Goal: Find specific page/section: Find specific page/section

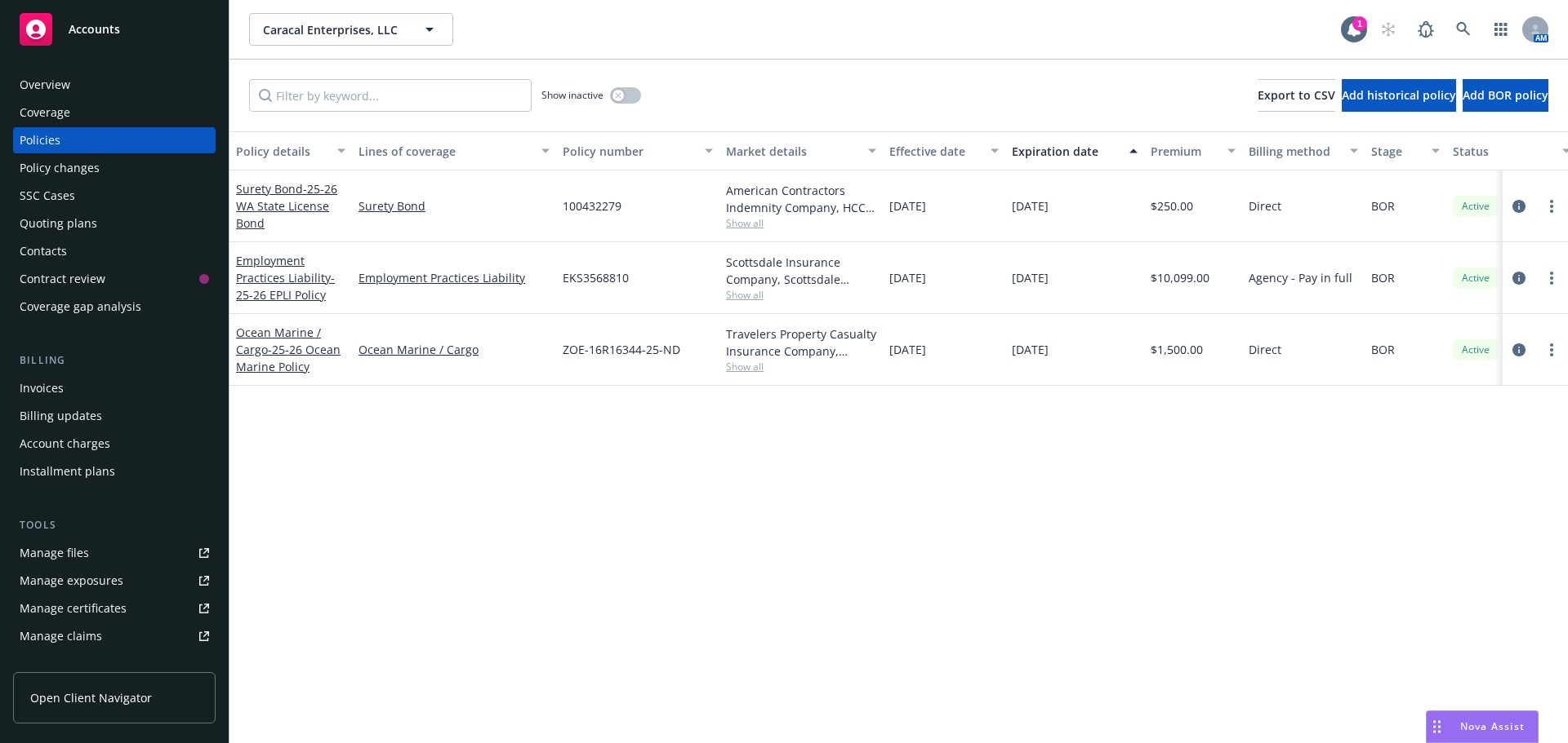
click at [111, 36] on span "Accounts" at bounding box center [94, 29] width 51 height 13
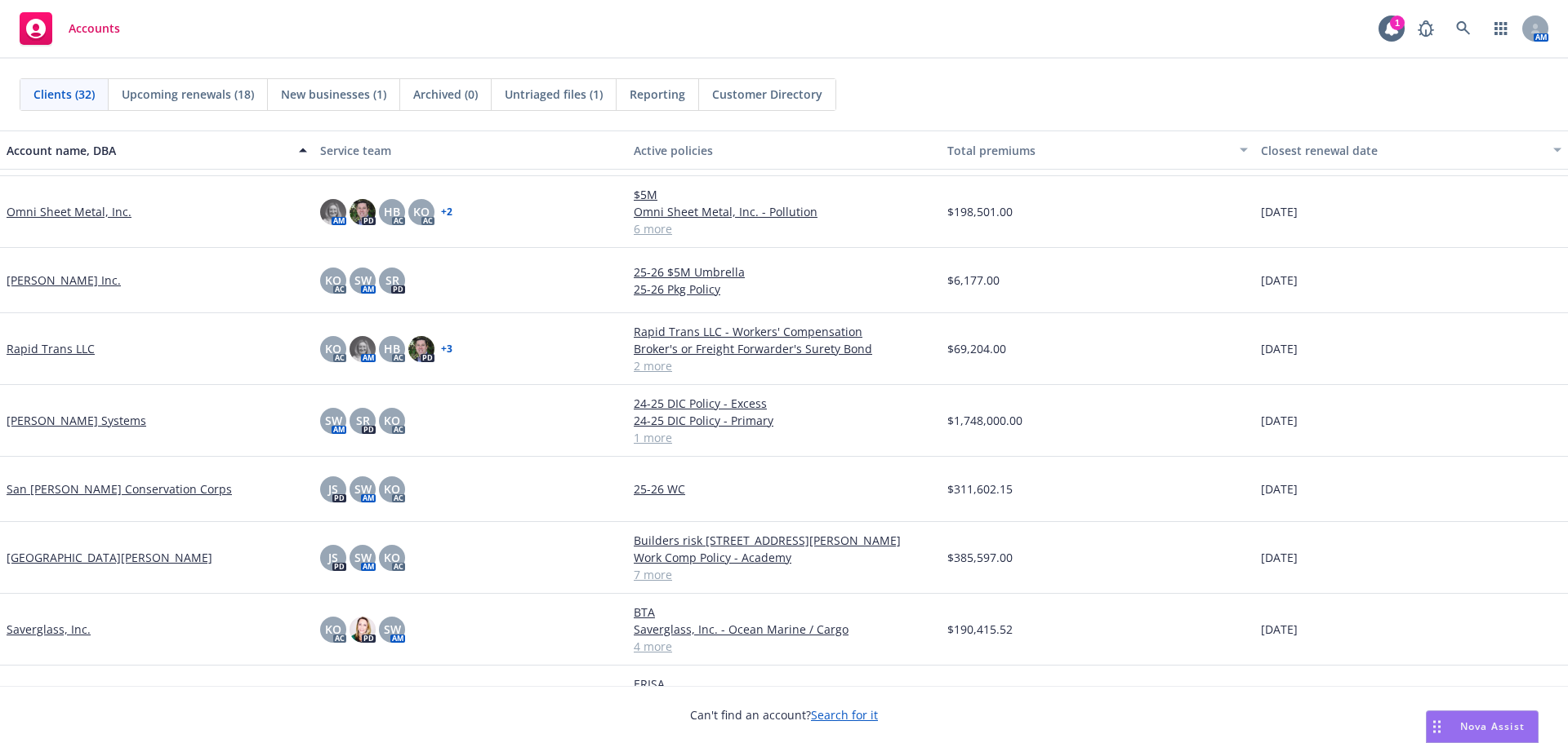
scroll to position [1572, 0]
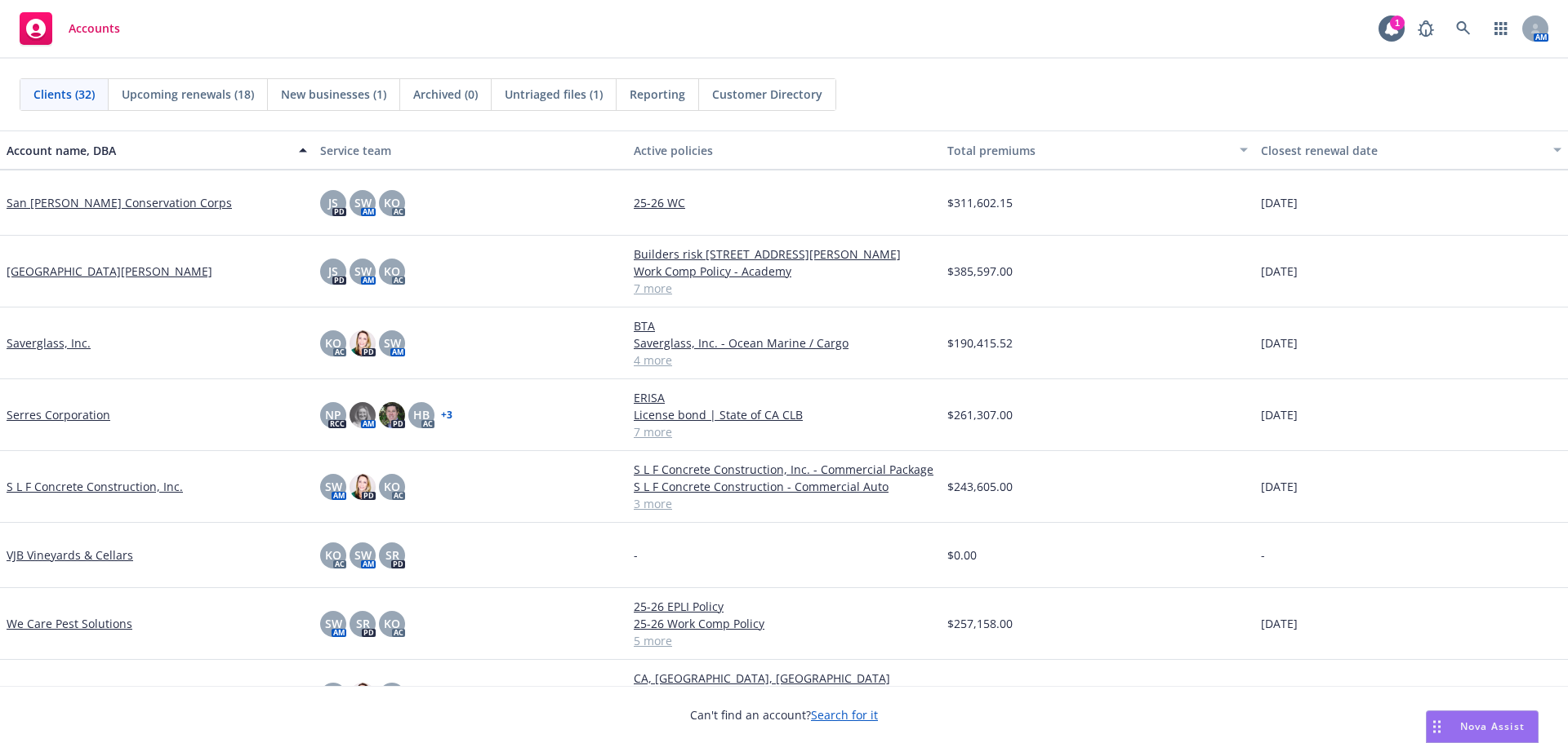
click at [55, 620] on link "We Care Pest Solutions" at bounding box center [69, 624] width 125 height 17
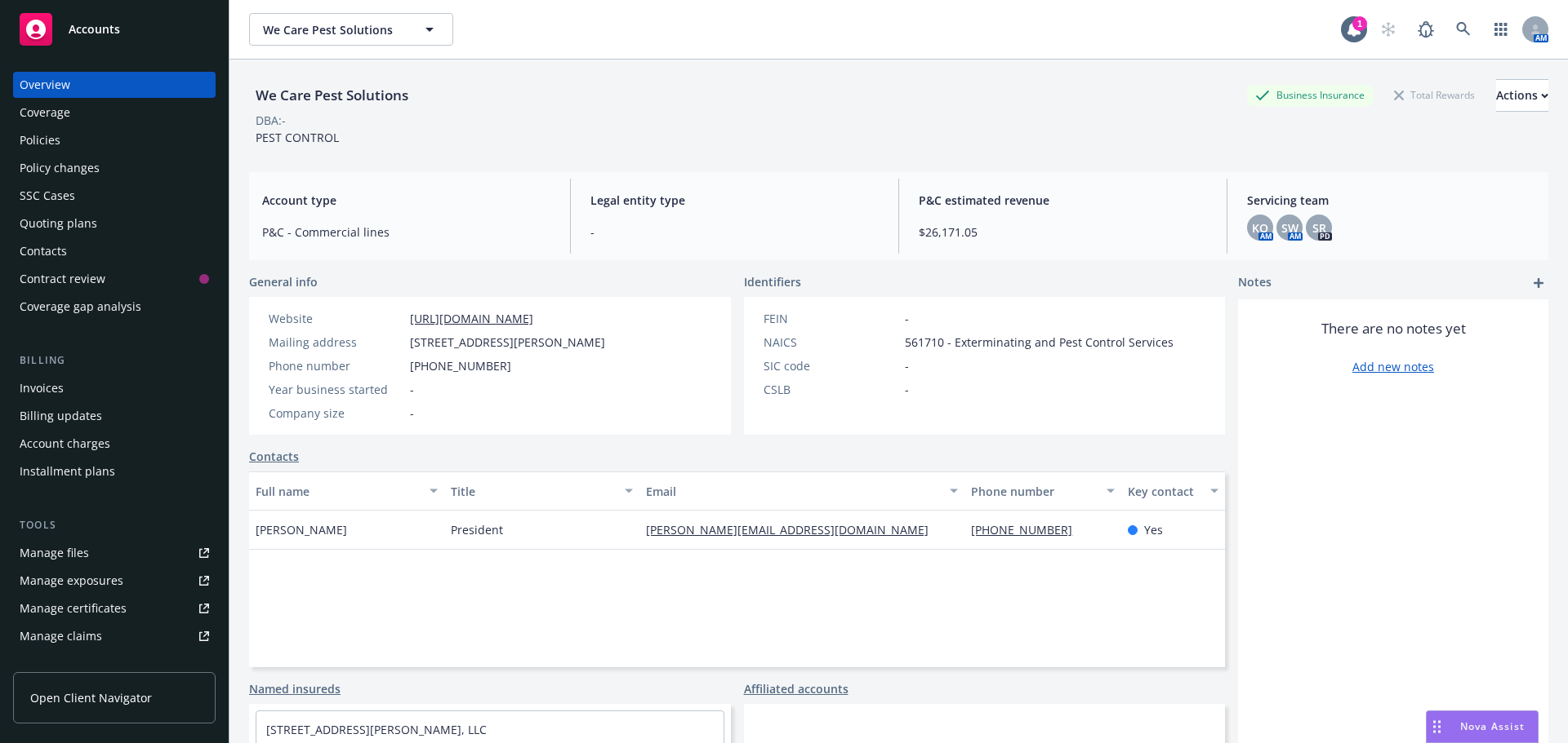
click at [61, 145] on div "Policies" at bounding box center [114, 140] width 189 height 26
